Goal: Communication & Community: Answer question/provide support

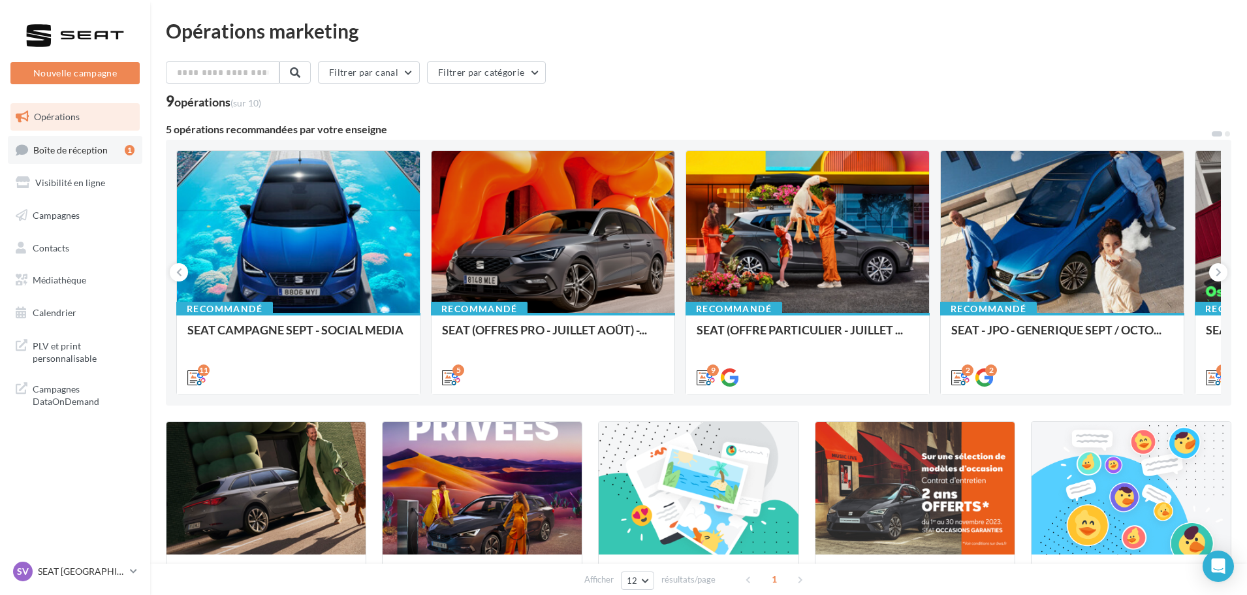
click at [112, 143] on link "Boîte de réception 1" at bounding box center [75, 150] width 134 height 28
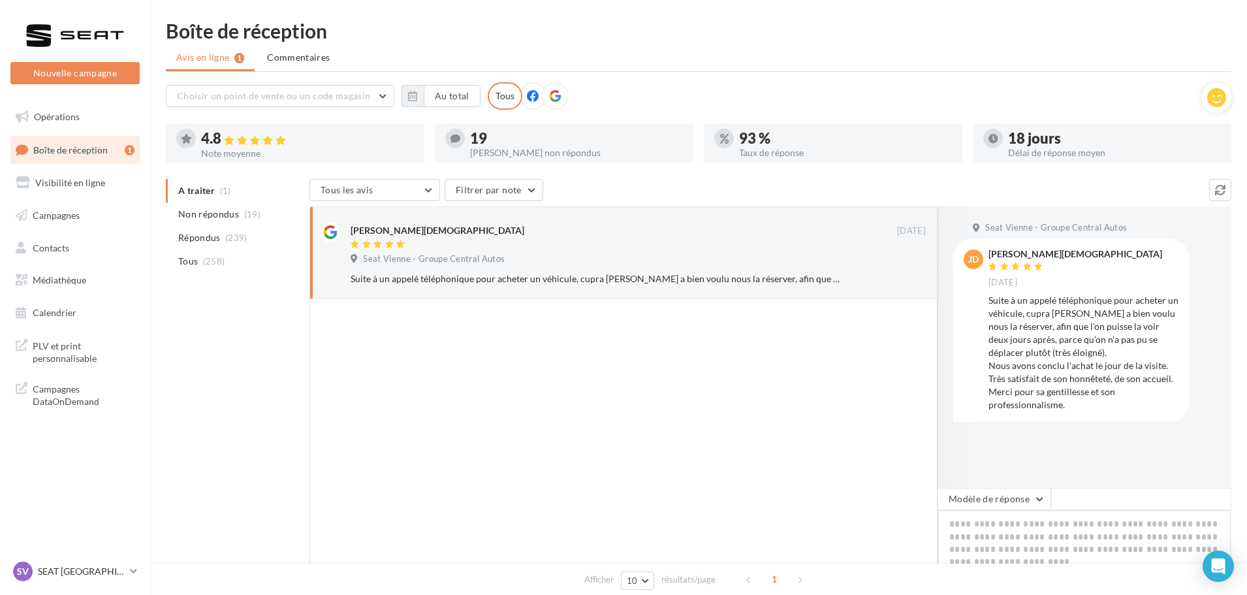
click at [1038, 514] on textarea at bounding box center [1085, 550] width 294 height 81
click at [1036, 507] on button "Modèle de réponse" at bounding box center [995, 499] width 114 height 22
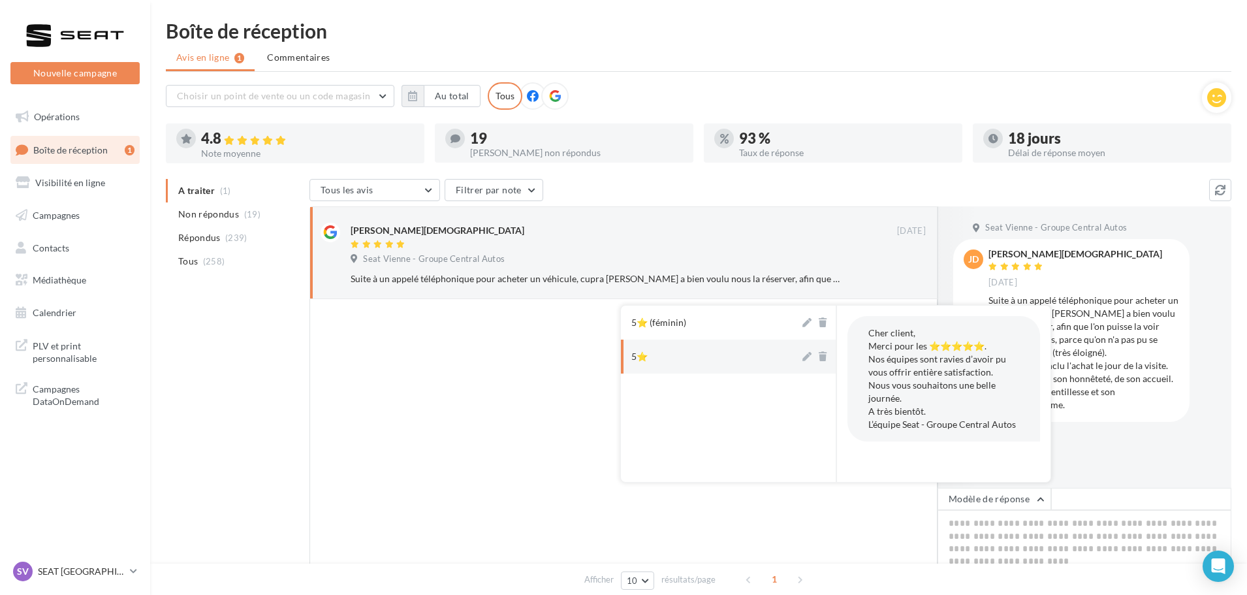
click at [704, 360] on button "5⭐" at bounding box center [710, 357] width 179 height 34
type textarea "**********"
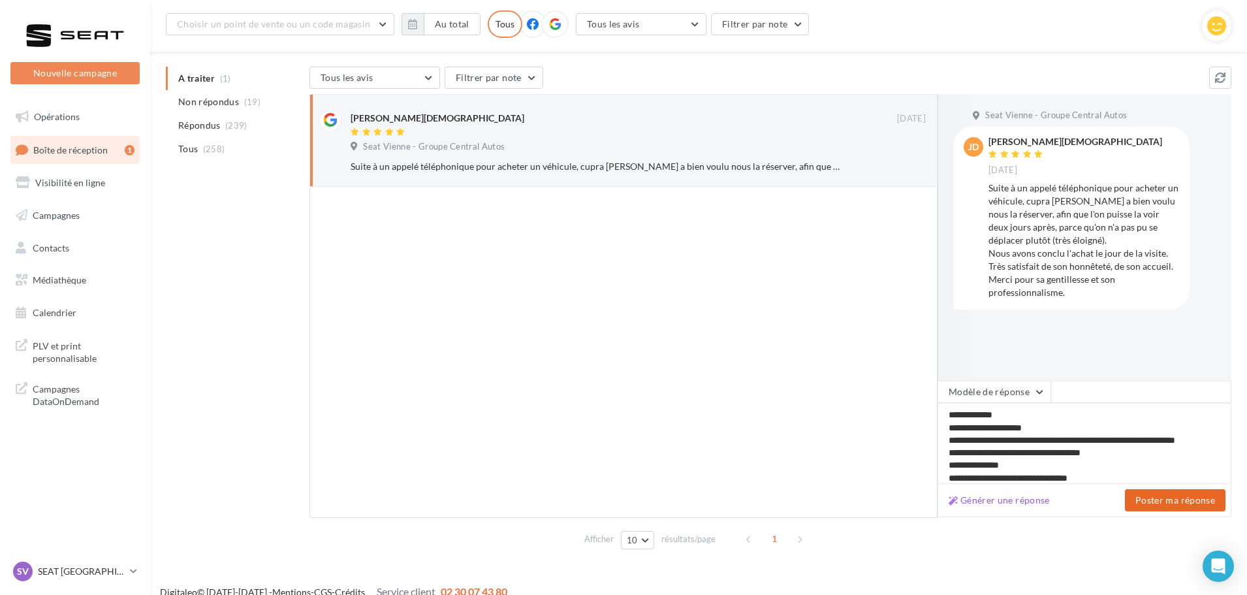
click at [1166, 499] on button "Poster ma réponse" at bounding box center [1175, 500] width 101 height 22
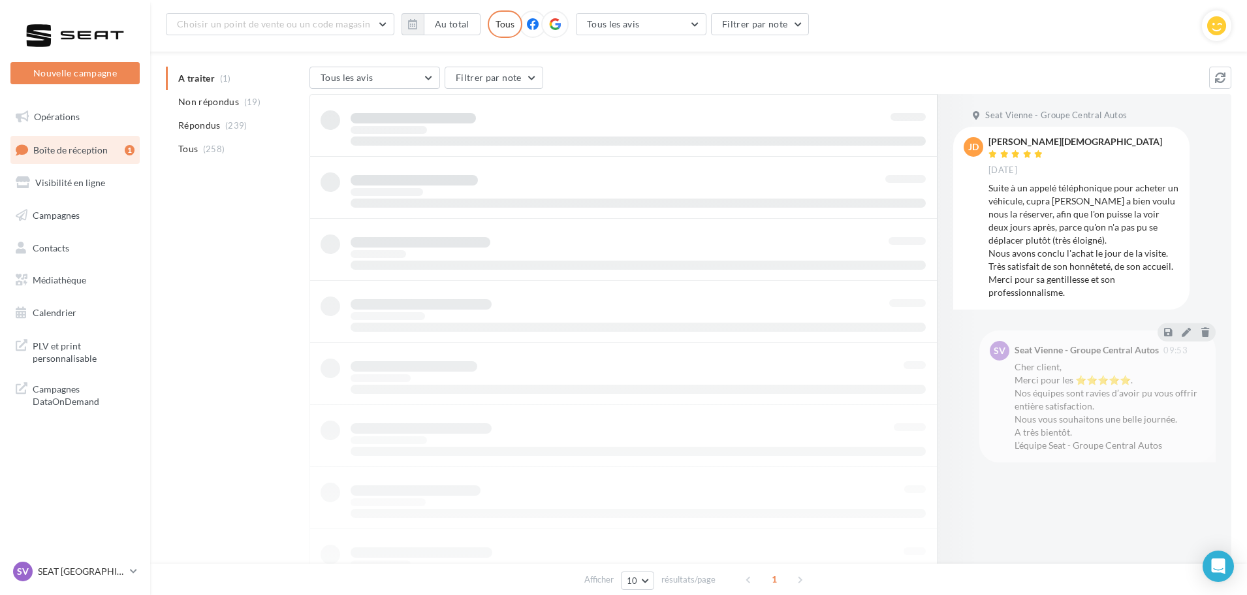
scroll to position [21, 0]
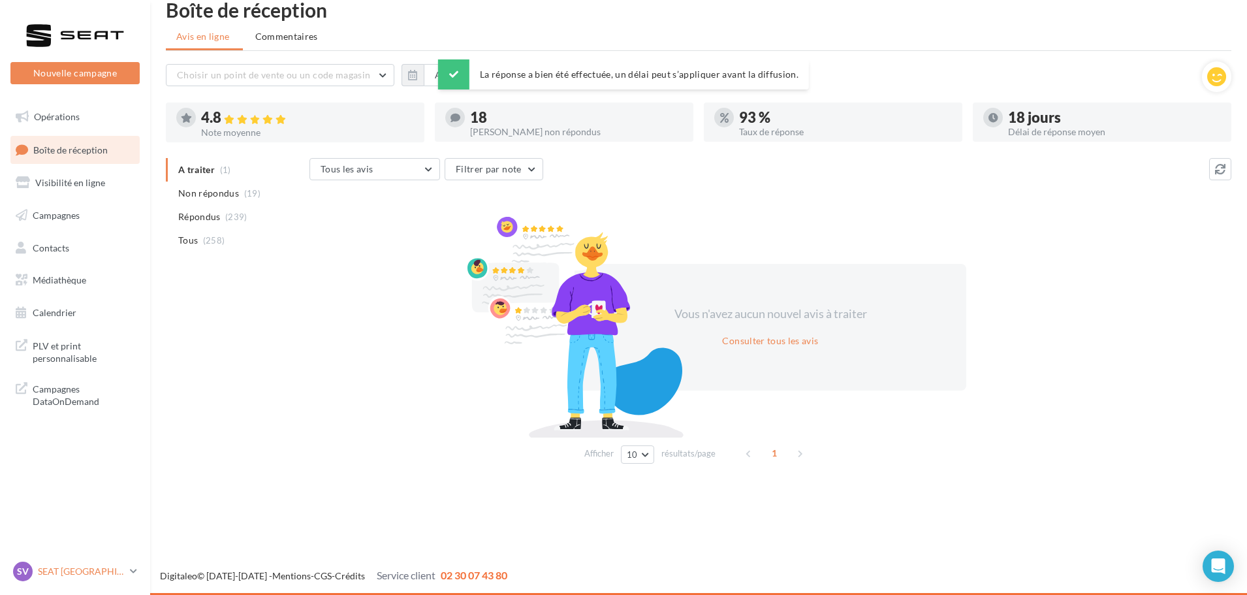
click at [86, 573] on p "SEAT [GEOGRAPHIC_DATA]" at bounding box center [81, 571] width 87 height 13
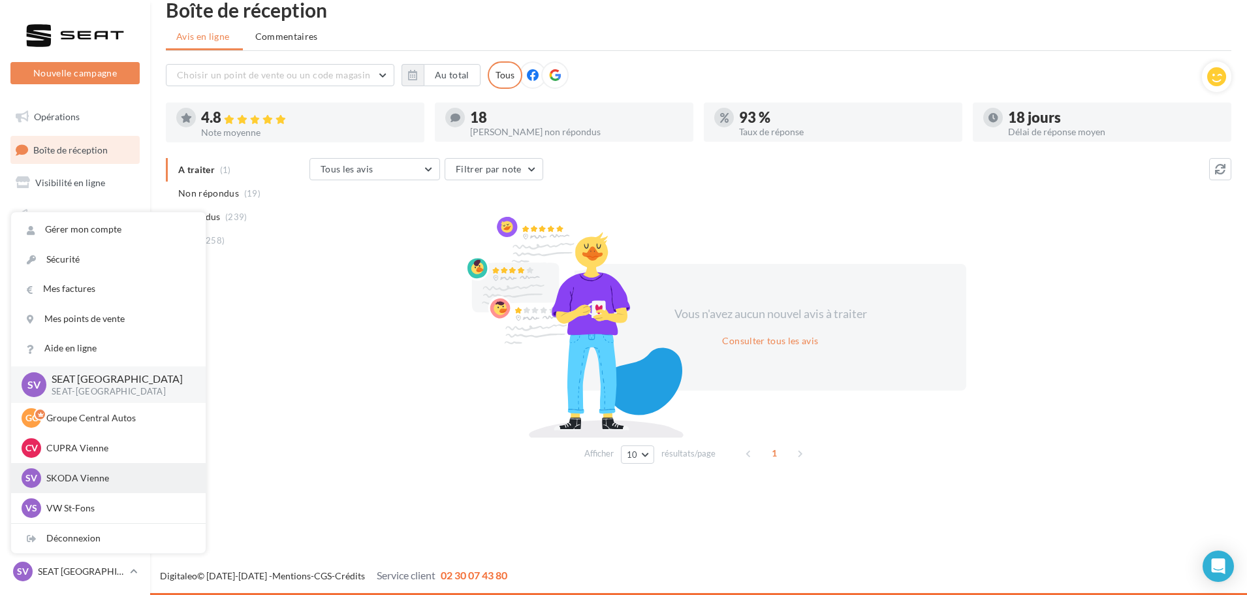
click at [102, 481] on p "SKODA Vienne" at bounding box center [118, 477] width 144 height 13
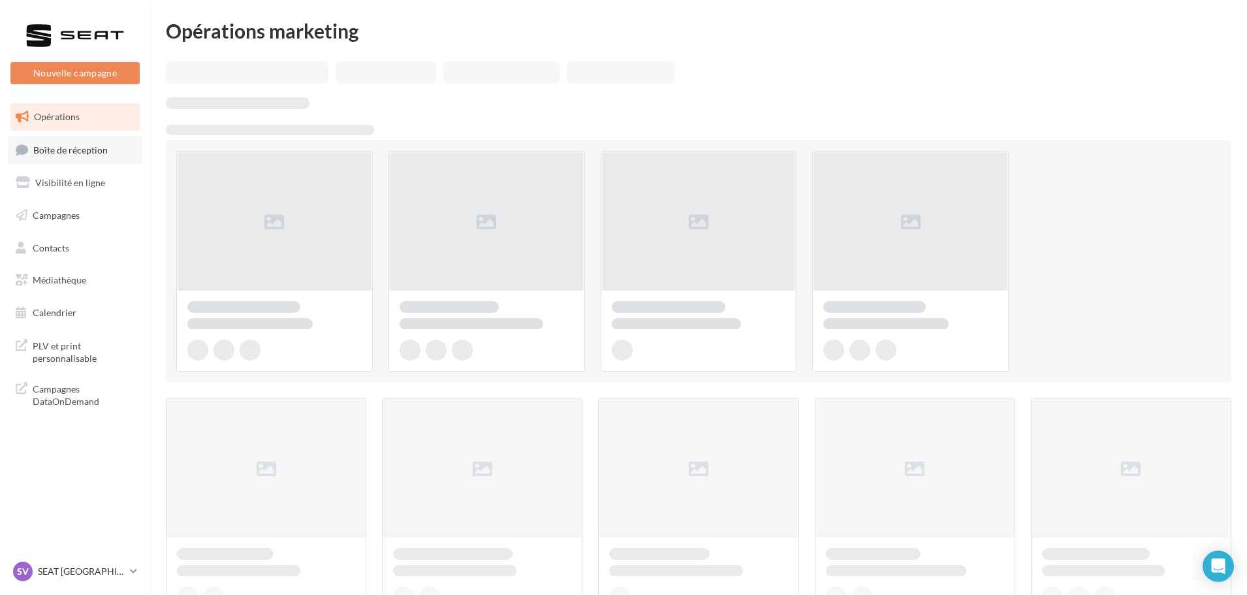
click at [44, 155] on span "Boîte de réception" at bounding box center [70, 149] width 74 height 11
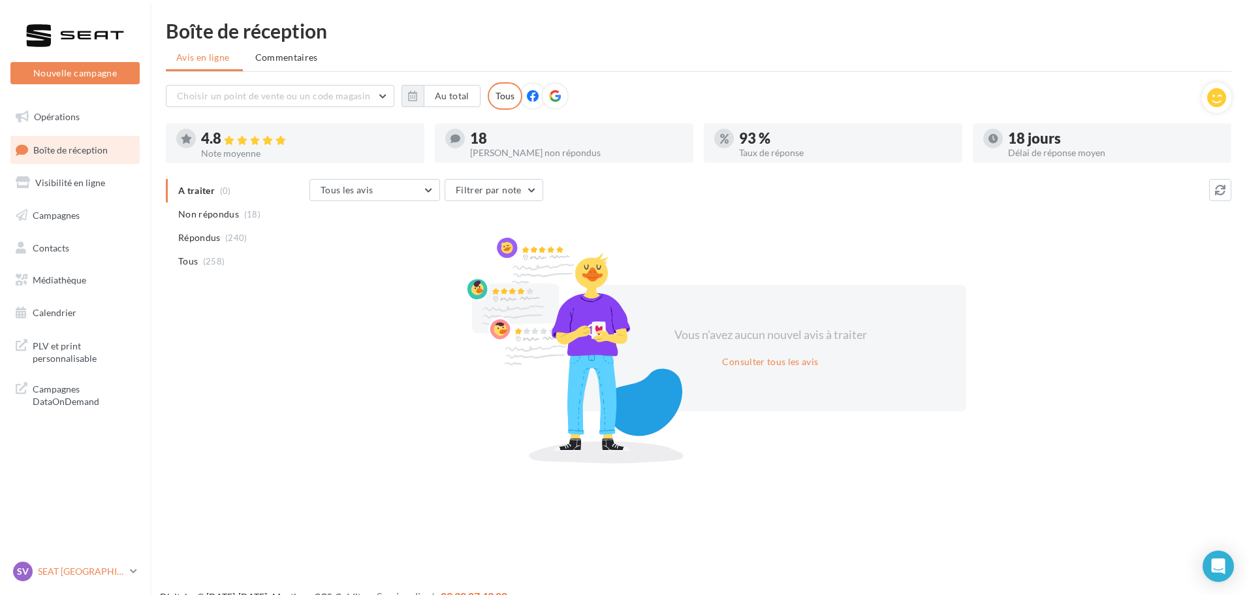
click at [113, 573] on p "SEAT [GEOGRAPHIC_DATA]" at bounding box center [81, 571] width 87 height 13
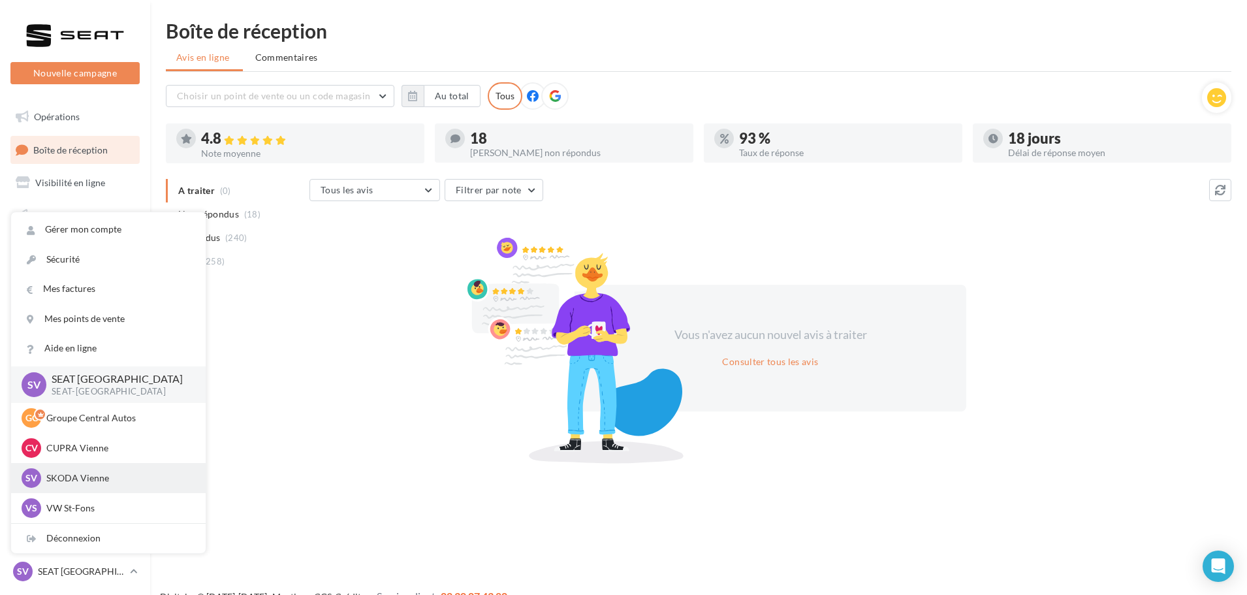
scroll to position [65, 0]
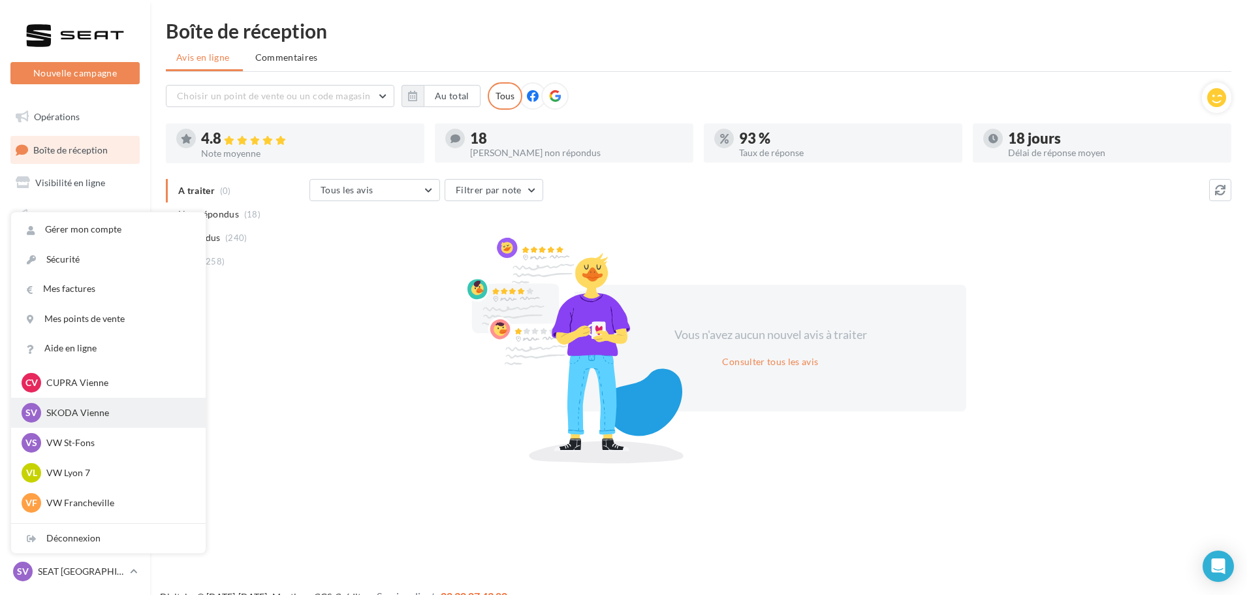
click at [102, 403] on div "SV SKODA Vienne sk-vien-gru" at bounding box center [109, 413] width 174 height 20
